Goal: Transaction & Acquisition: Obtain resource

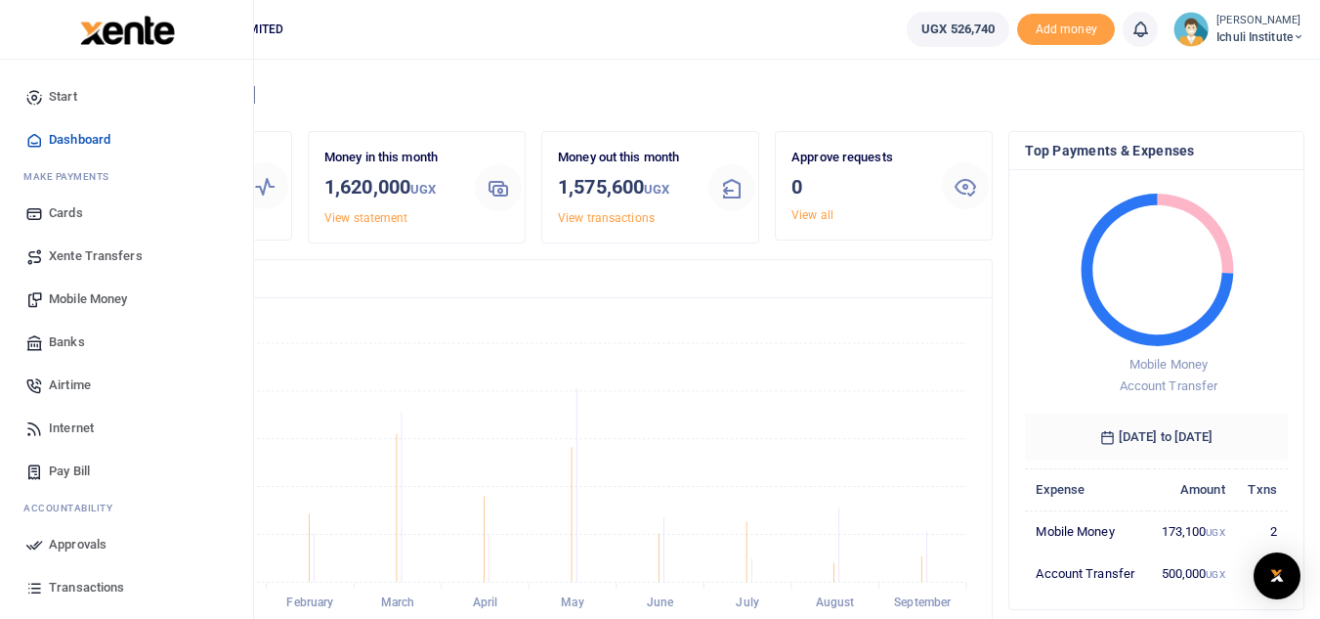
click at [107, 587] on span "Transactions" at bounding box center [86, 587] width 75 height 20
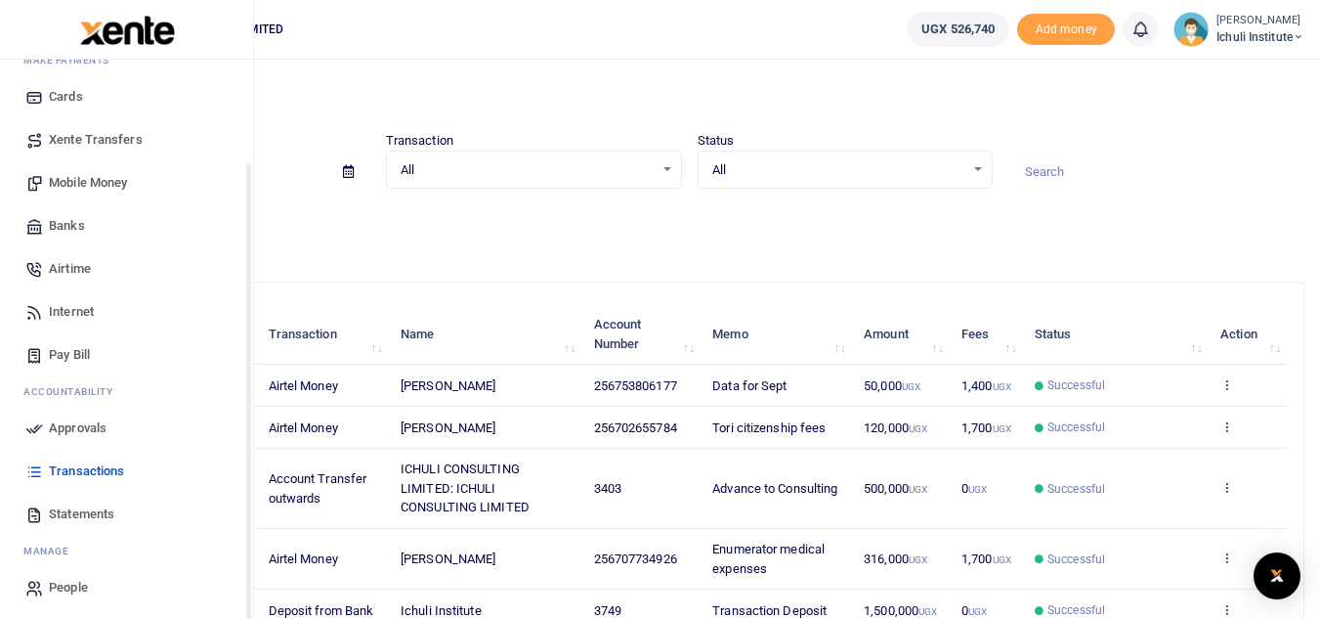
scroll to position [121, 0]
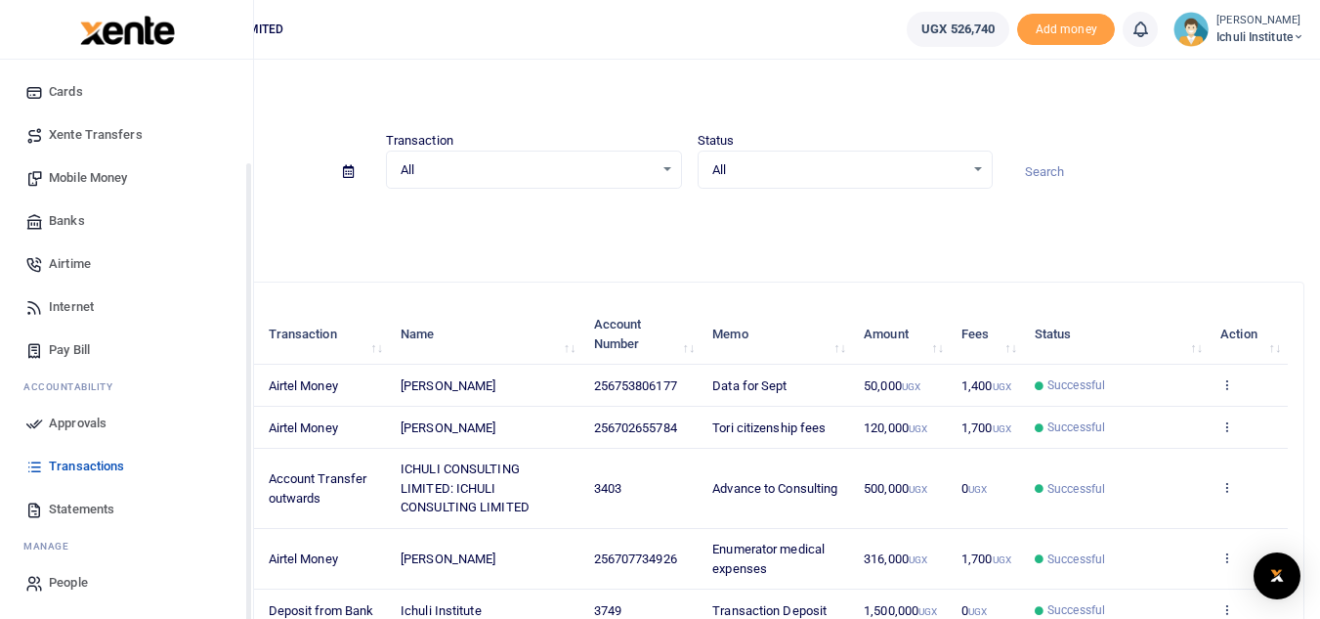
drag, startPoint x: 249, startPoint y: 335, endPoint x: 248, endPoint y: 443, distance: 107.5
click at [248, 443] on div "Start Dashboard M ake Payments Cards Xente Transfers Mobile Money Banks Airtime…" at bounding box center [127, 369] width 254 height 619
click at [98, 512] on span "Statements" at bounding box center [81, 509] width 65 height 20
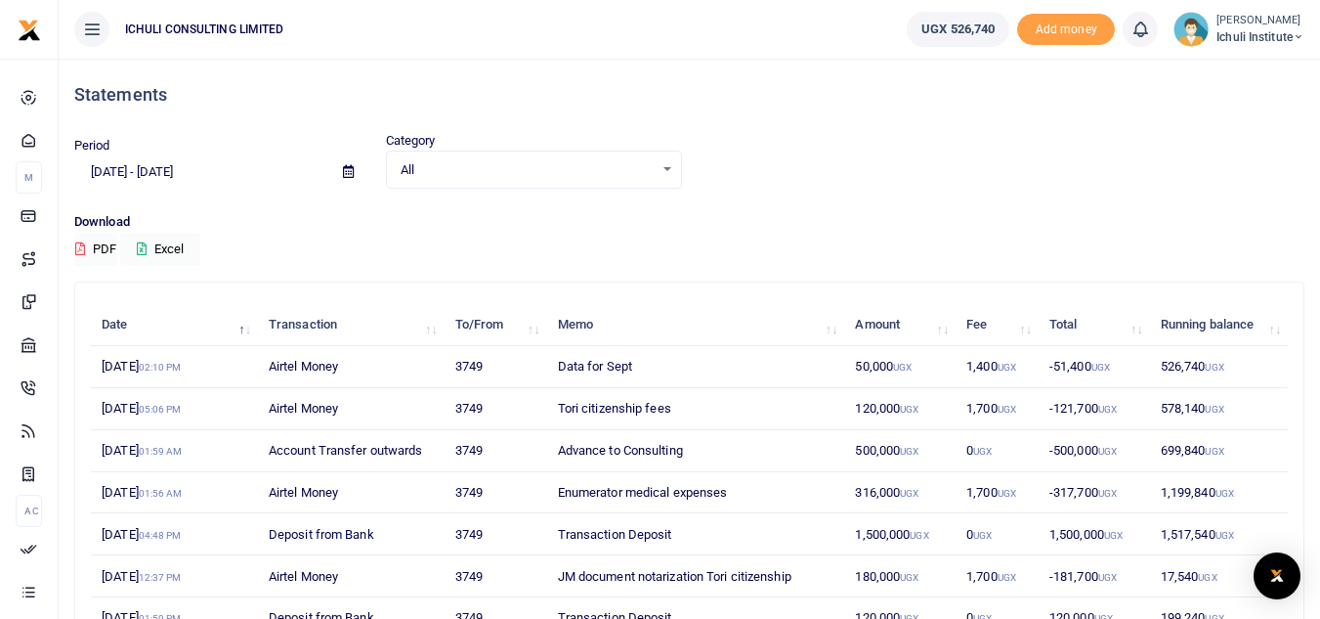
click at [348, 174] on icon at bounding box center [348, 171] width 11 height 13
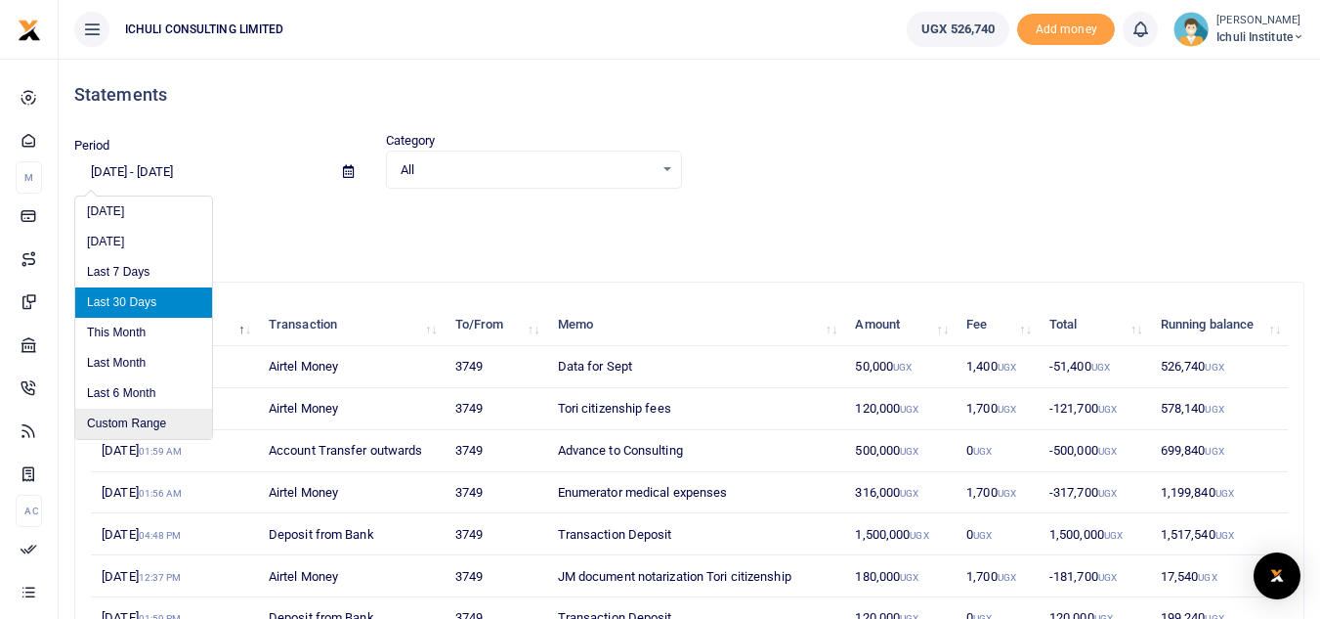
click at [181, 420] on li "Custom Range" at bounding box center [143, 423] width 137 height 30
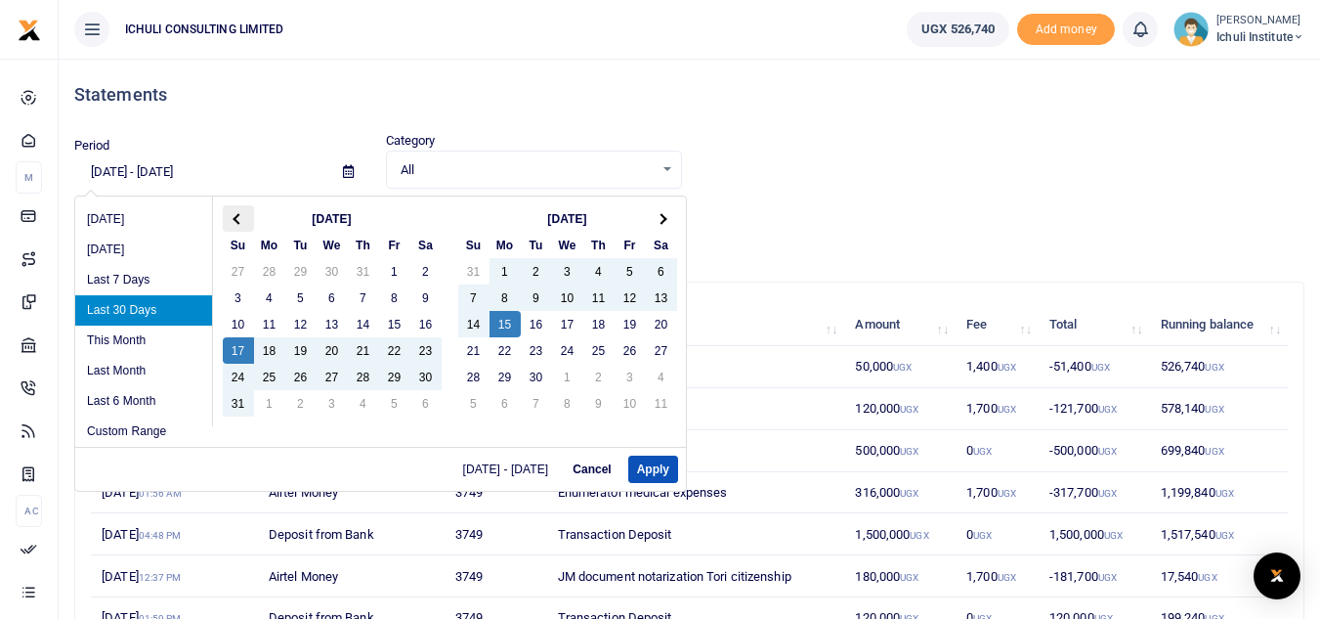
click at [240, 216] on span at bounding box center [238, 218] width 11 height 11
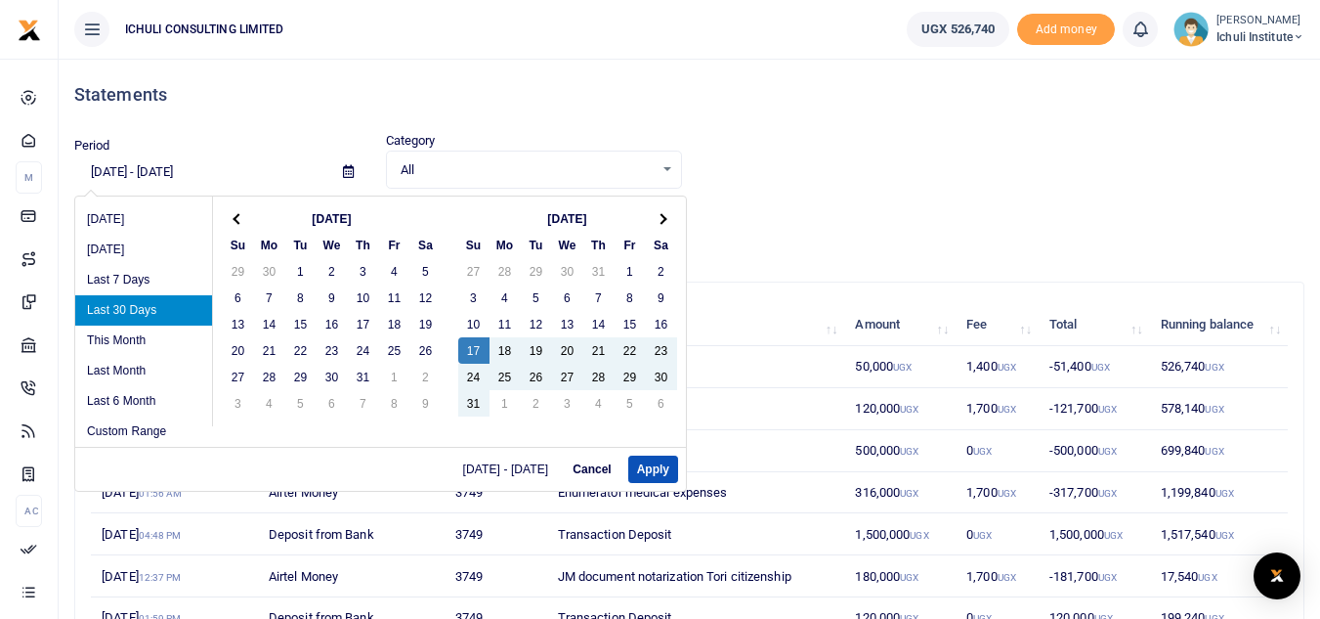
click at [240, 216] on span at bounding box center [238, 218] width 11 height 11
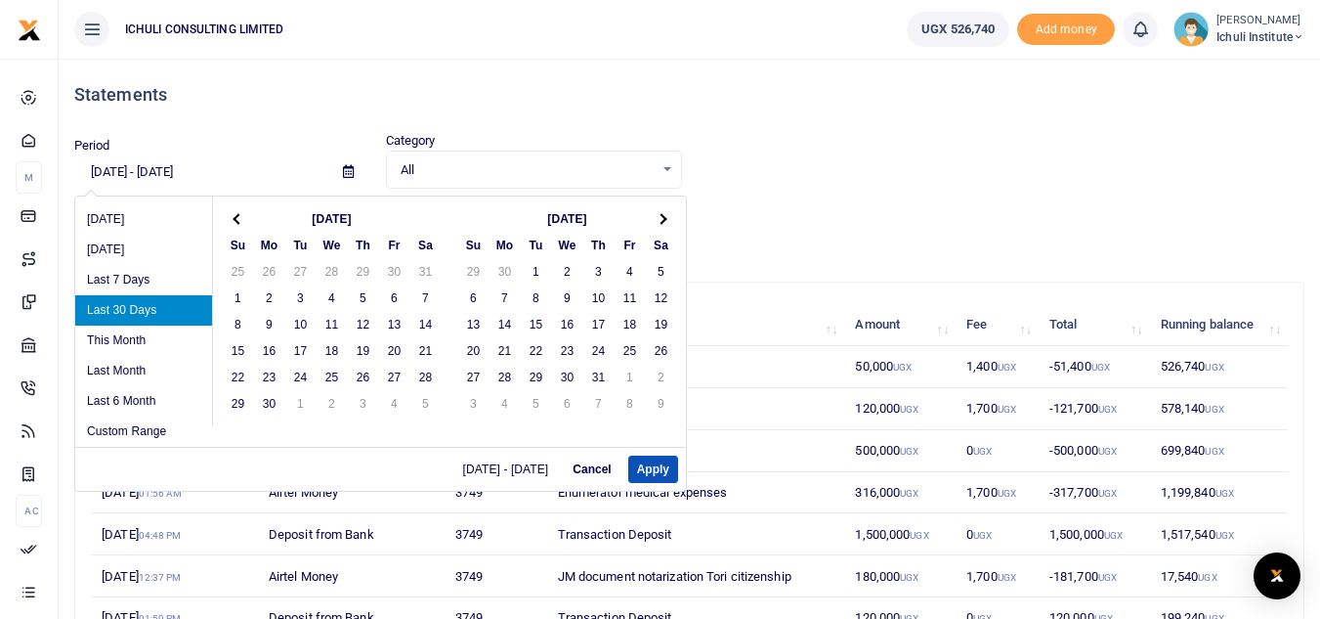
click at [240, 216] on span at bounding box center [238, 218] width 11 height 11
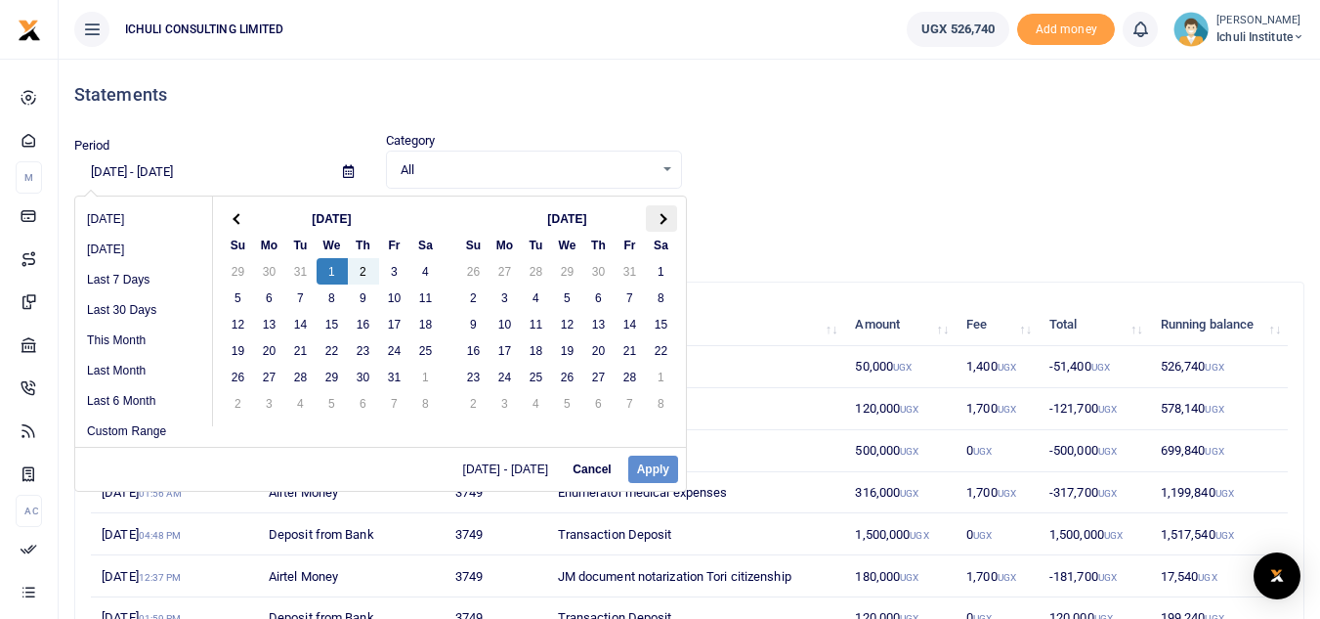
click at [662, 219] on span at bounding box center [661, 218] width 11 height 11
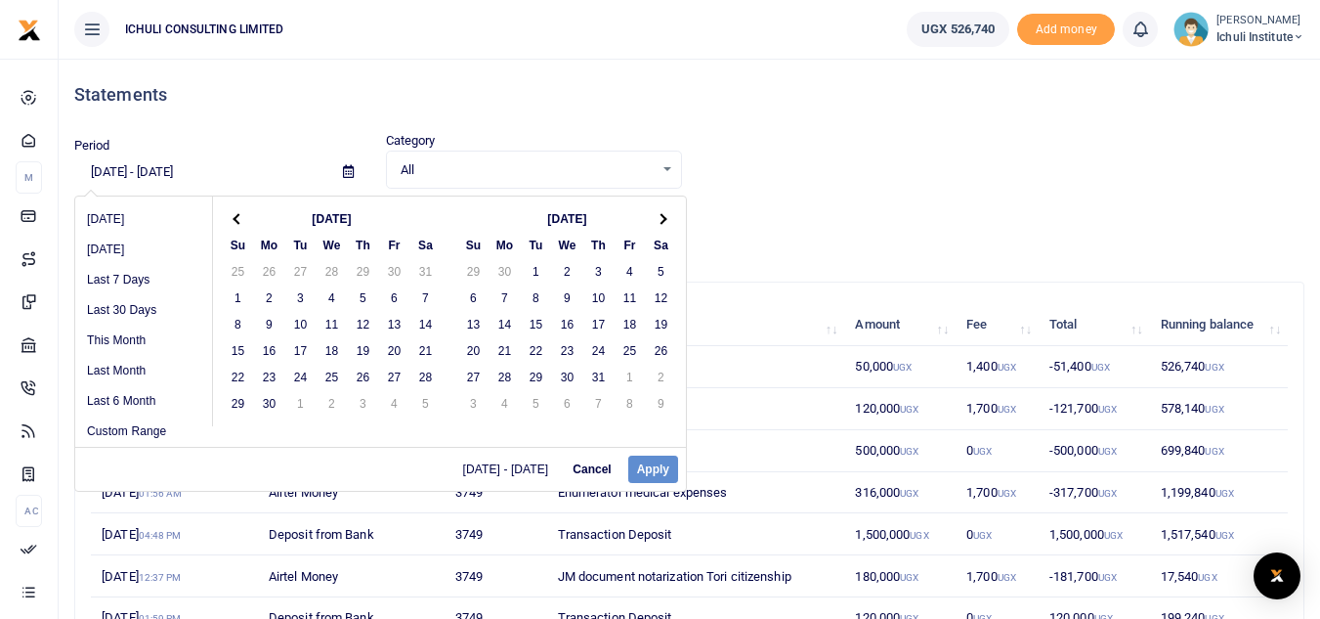
click at [662, 219] on span at bounding box center [661, 218] width 11 height 11
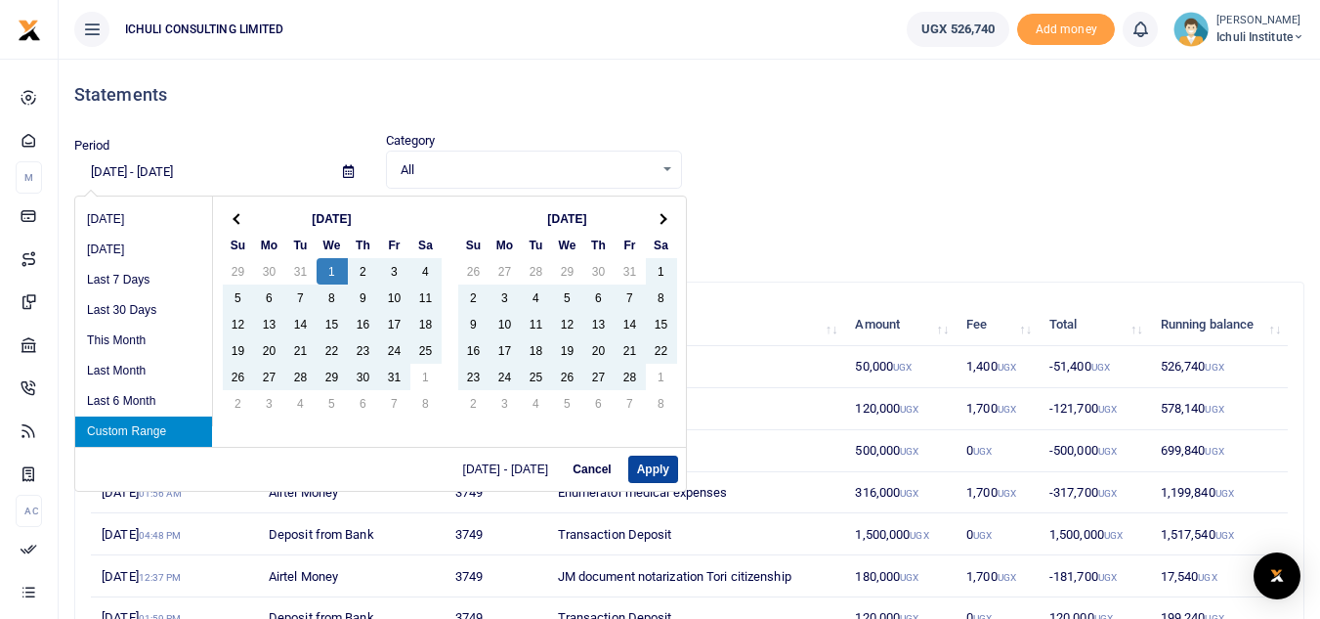
click at [653, 469] on button "Apply" at bounding box center [653, 468] width 50 height 27
type input "[DATE] - [DATE]"
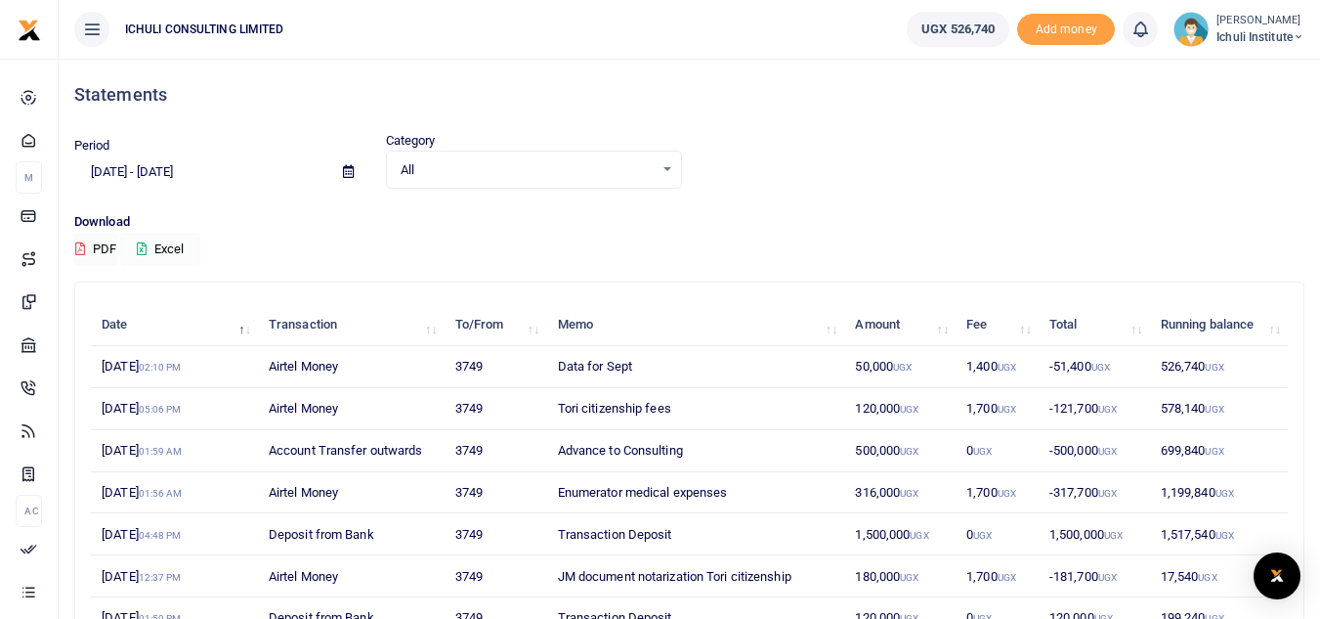
click at [170, 253] on button "Excel" at bounding box center [160, 249] width 80 height 33
click at [1271, 37] on span "Ichuli Institute" at bounding box center [1261, 37] width 88 height 18
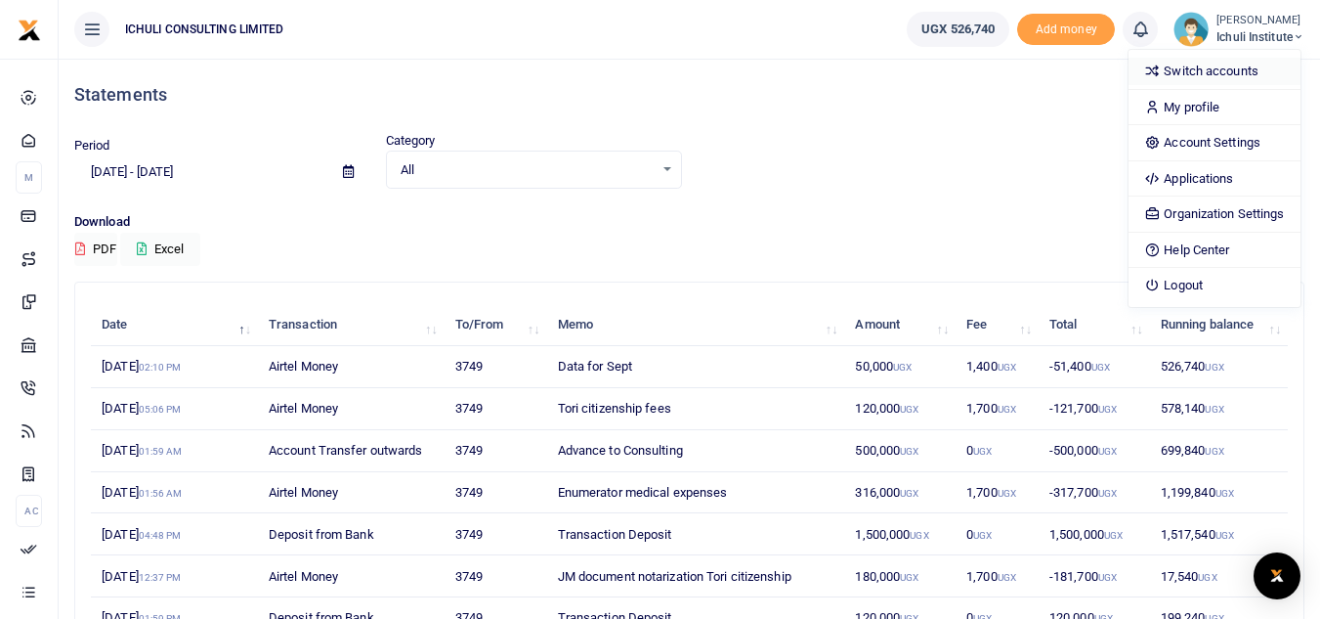
click at [1184, 70] on link "Switch accounts" at bounding box center [1214, 71] width 171 height 27
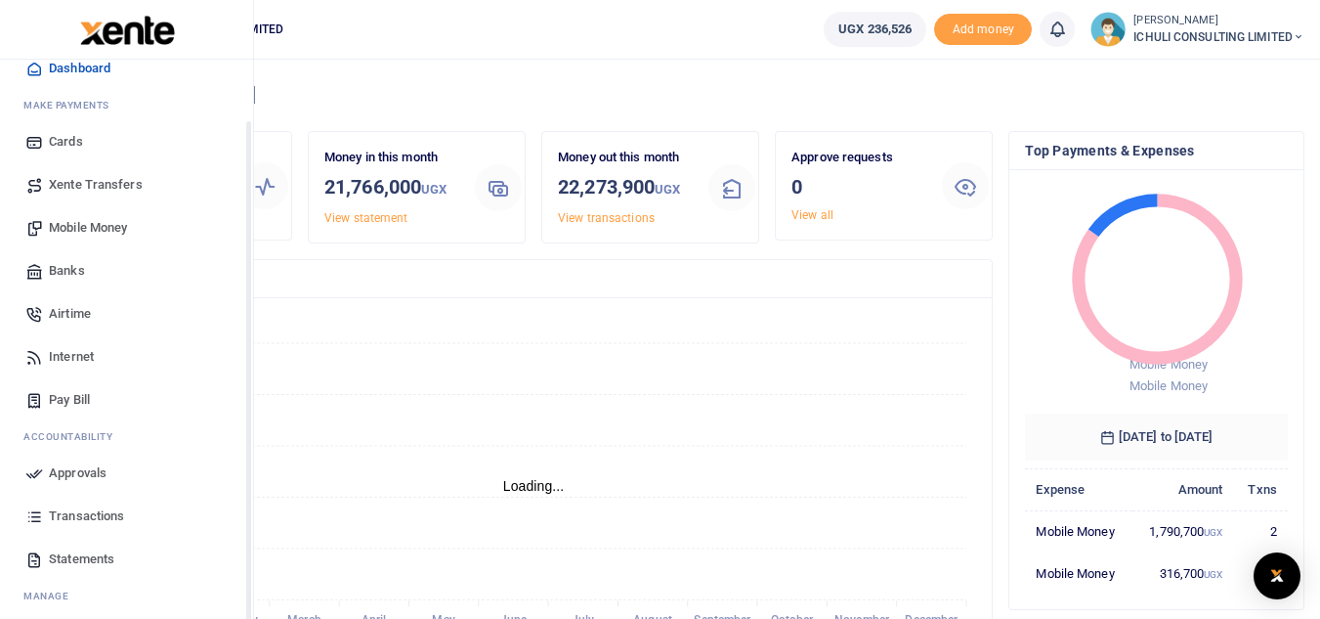
scroll to position [78, 0]
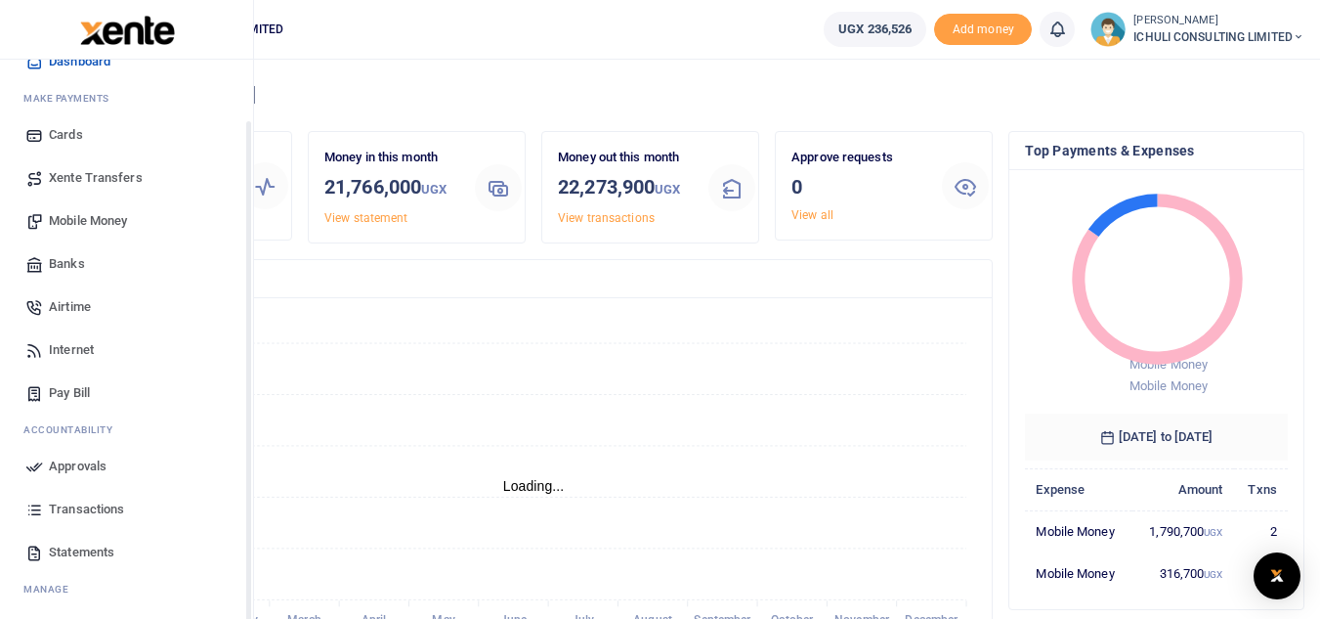
drag, startPoint x: 250, startPoint y: 543, endPoint x: 250, endPoint y: 609, distance: 65.5
click at [250, 609] on div "Start Dashboard M ake Payments Cards Xente Transfers Mobile Money Banks Airtime…" at bounding box center [127, 369] width 254 height 619
click at [87, 555] on span "Statements" at bounding box center [81, 552] width 65 height 20
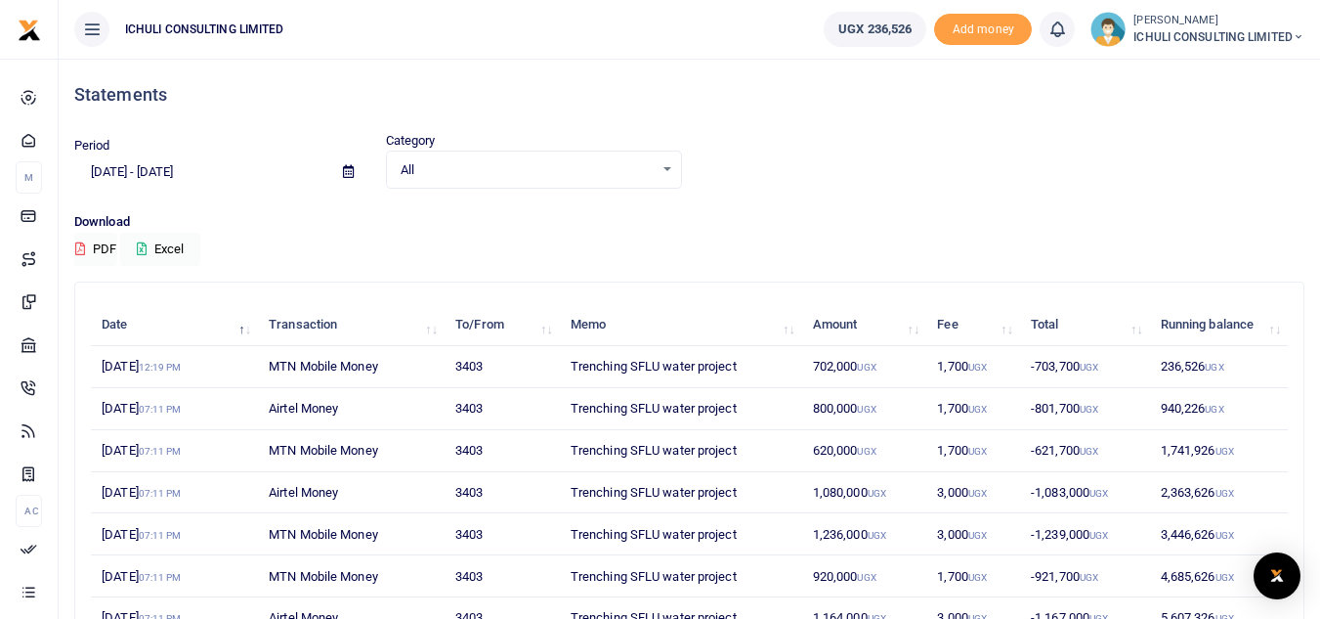
click at [348, 171] on icon at bounding box center [348, 171] width 11 height 13
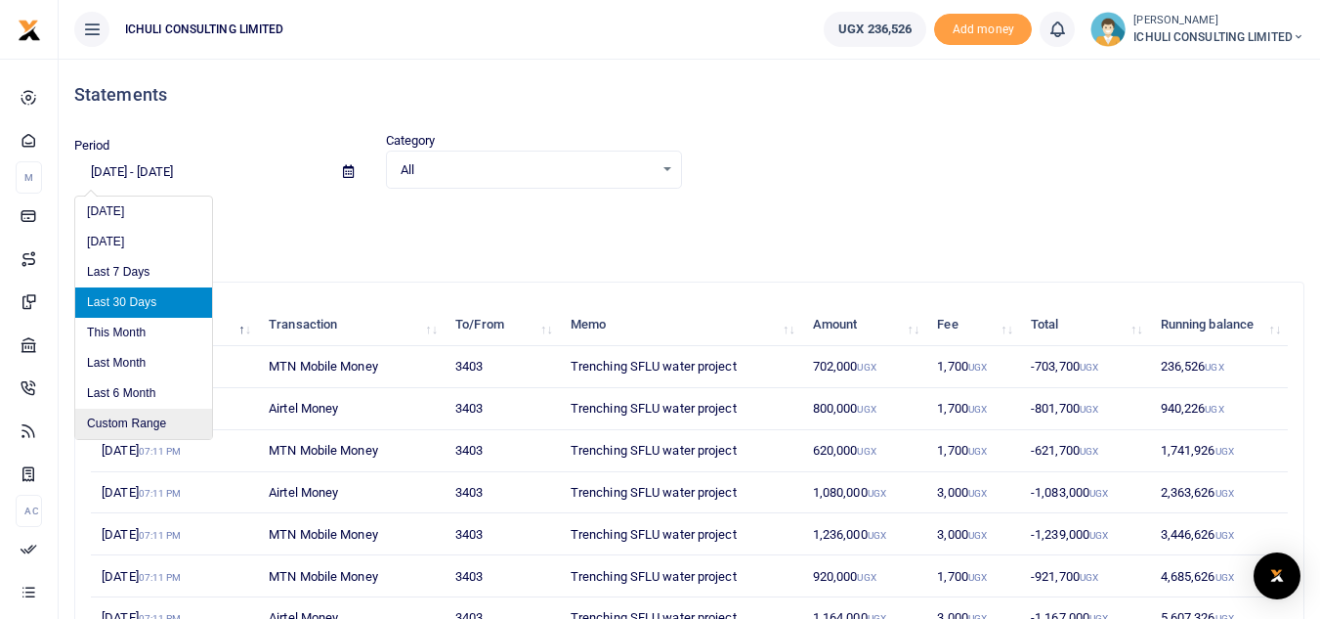
click at [175, 426] on li "Custom Range" at bounding box center [143, 423] width 137 height 30
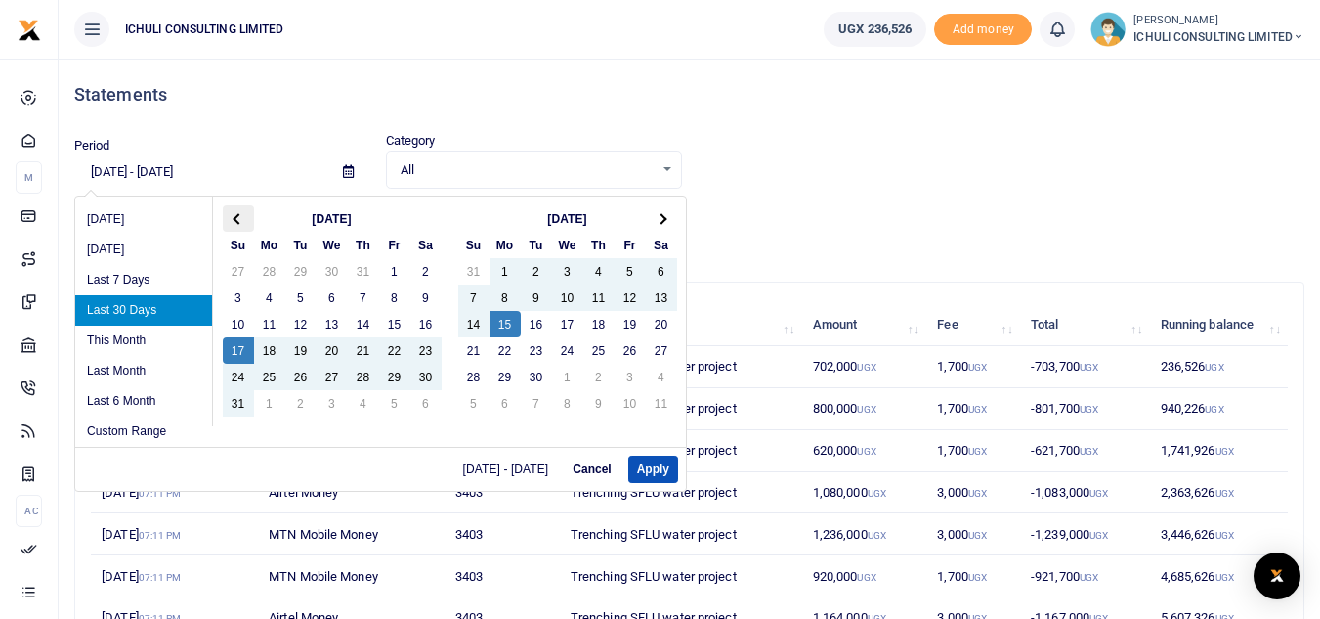
click at [235, 230] on th at bounding box center [238, 218] width 31 height 26
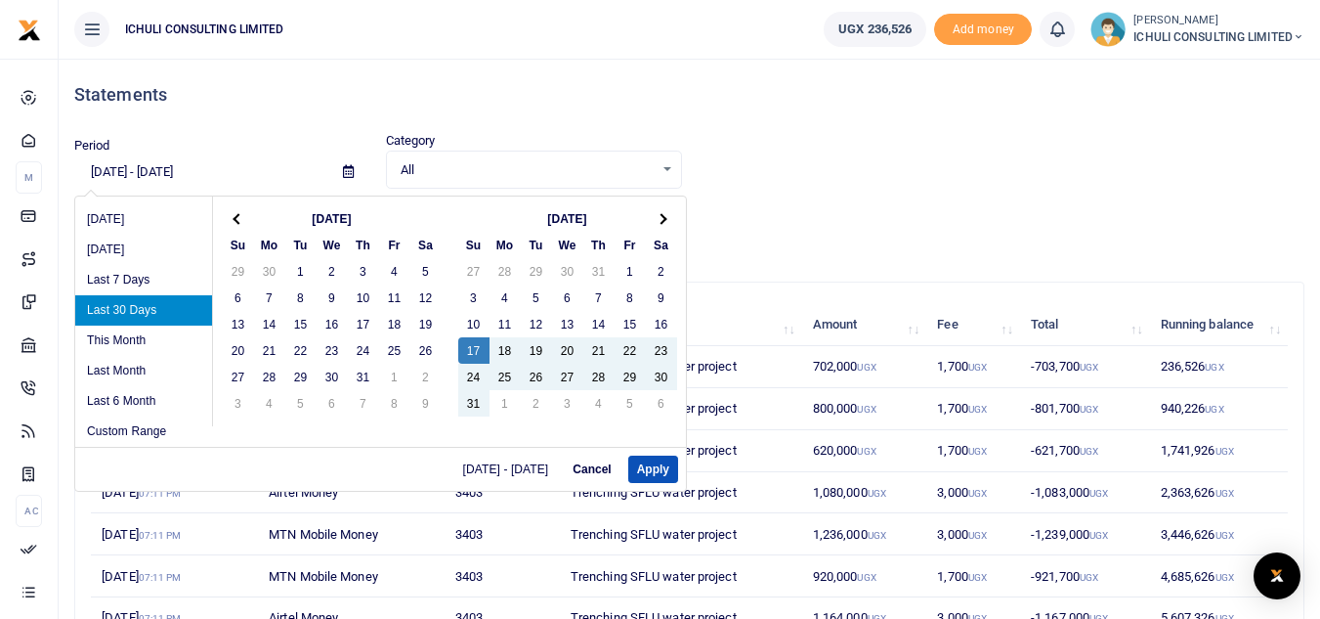
click at [235, 230] on th at bounding box center [238, 218] width 31 height 26
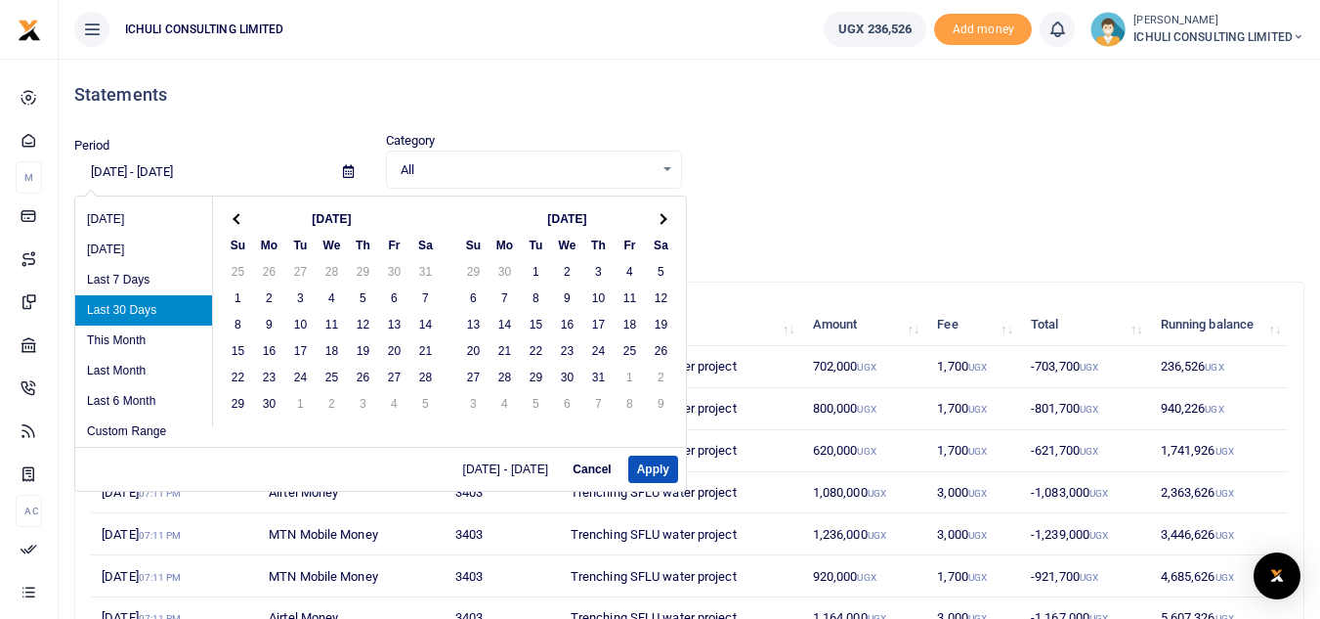
click at [235, 230] on th at bounding box center [238, 218] width 31 height 26
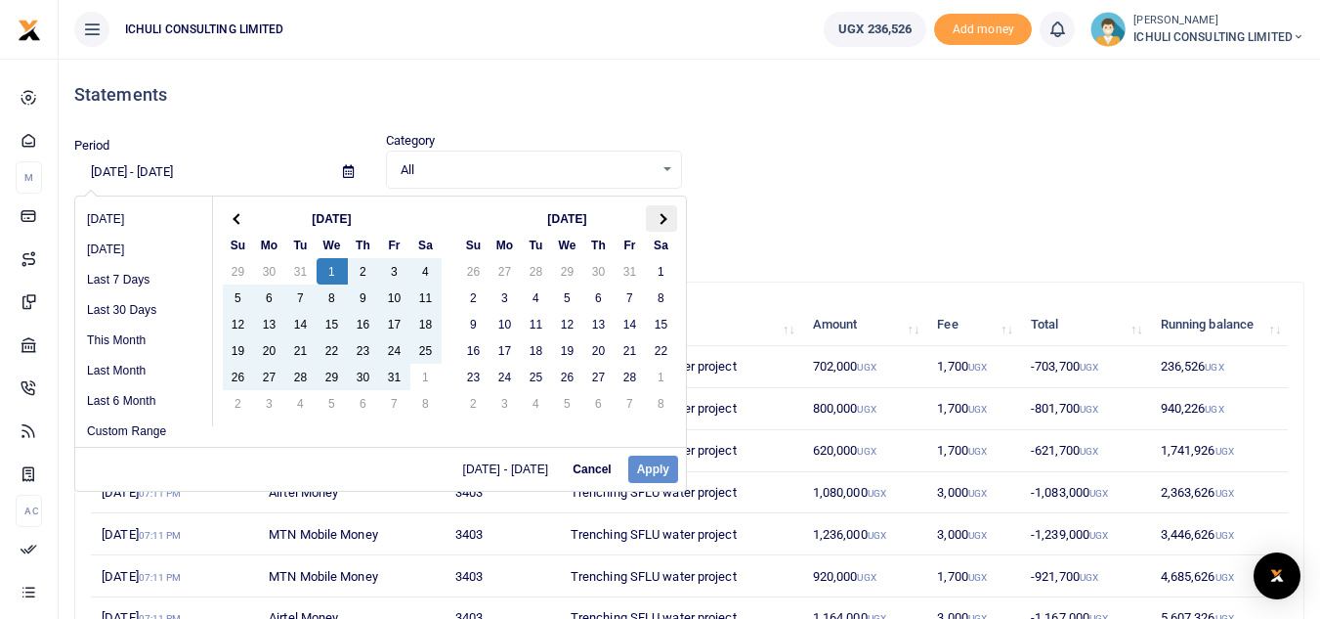
click at [672, 221] on th at bounding box center [661, 218] width 31 height 26
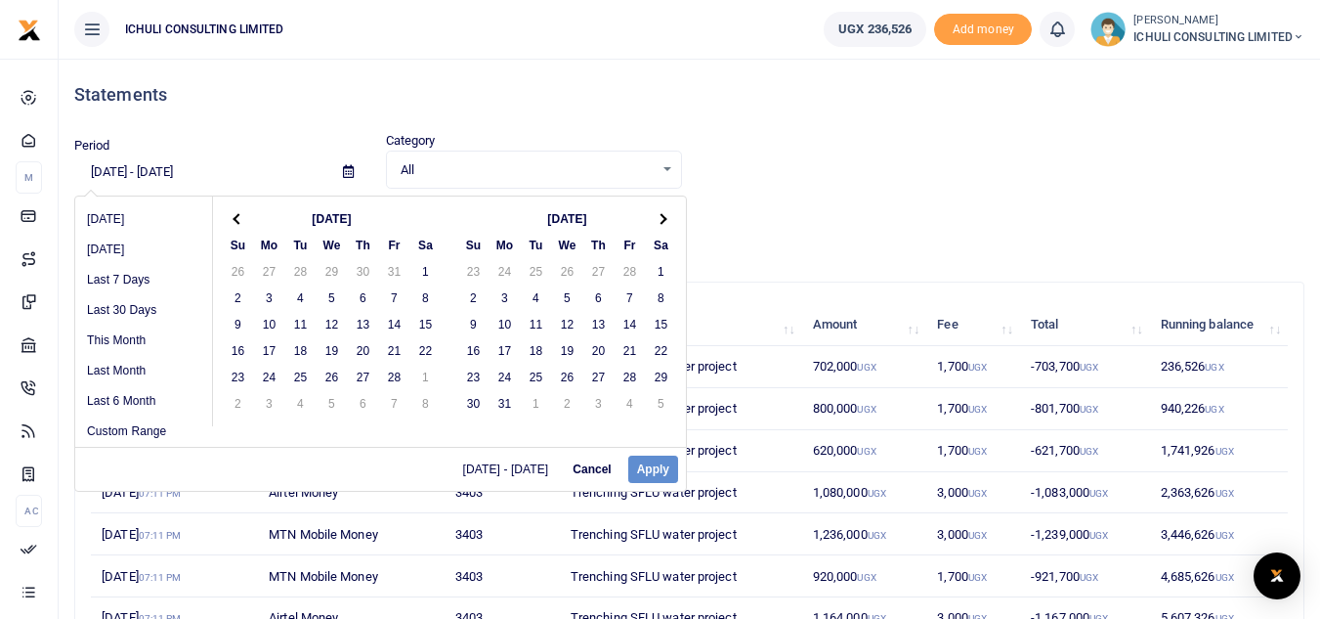
click at [672, 221] on th at bounding box center [661, 218] width 31 height 26
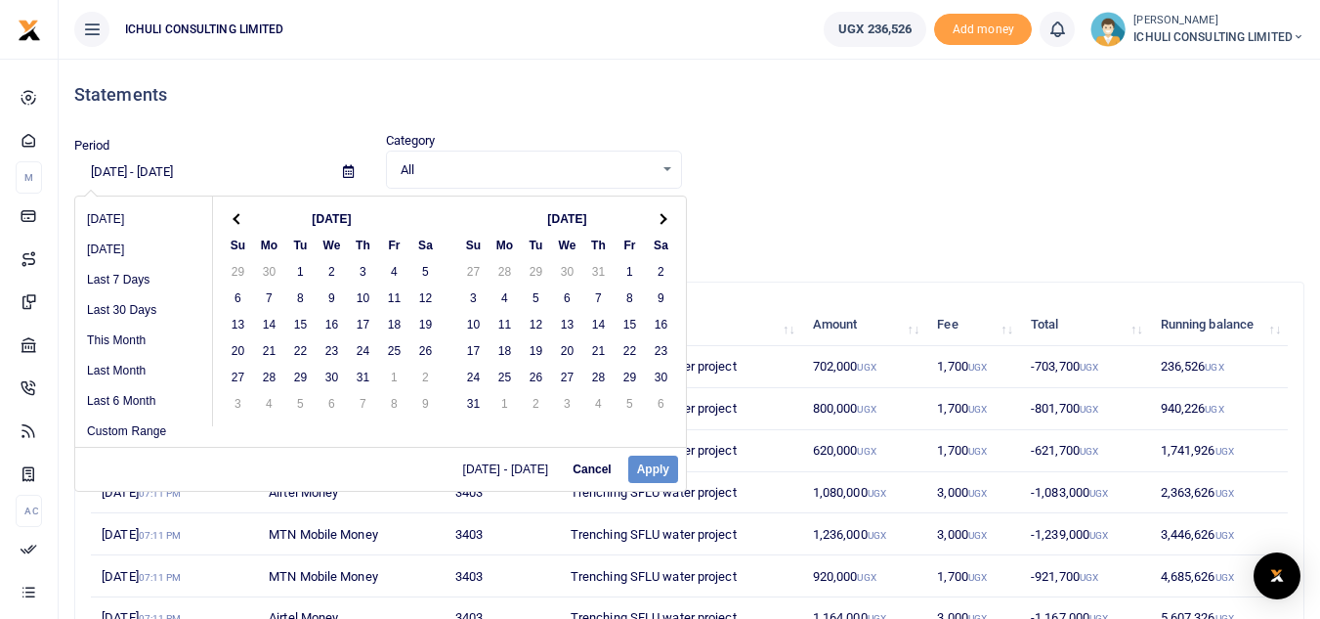
click at [672, 221] on th at bounding box center [661, 218] width 31 height 26
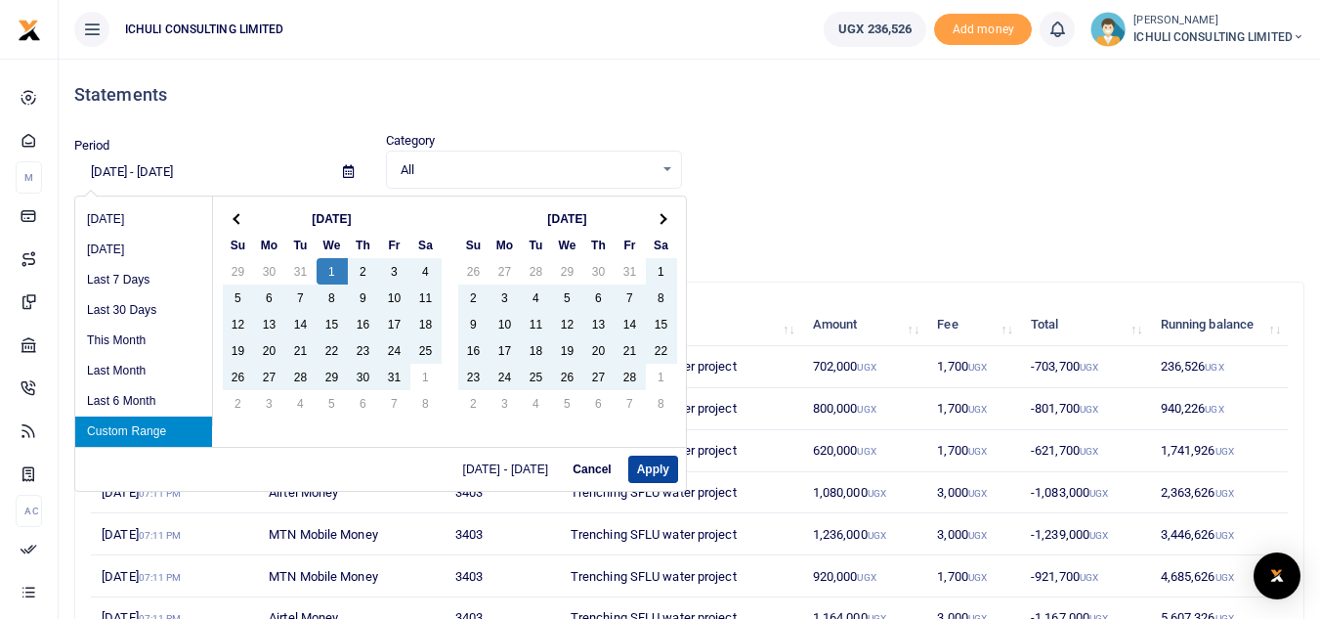
click at [650, 470] on button "Apply" at bounding box center [653, 468] width 50 height 27
type input "[DATE] - [DATE]"
